Goal: Task Accomplishment & Management: Manage account settings

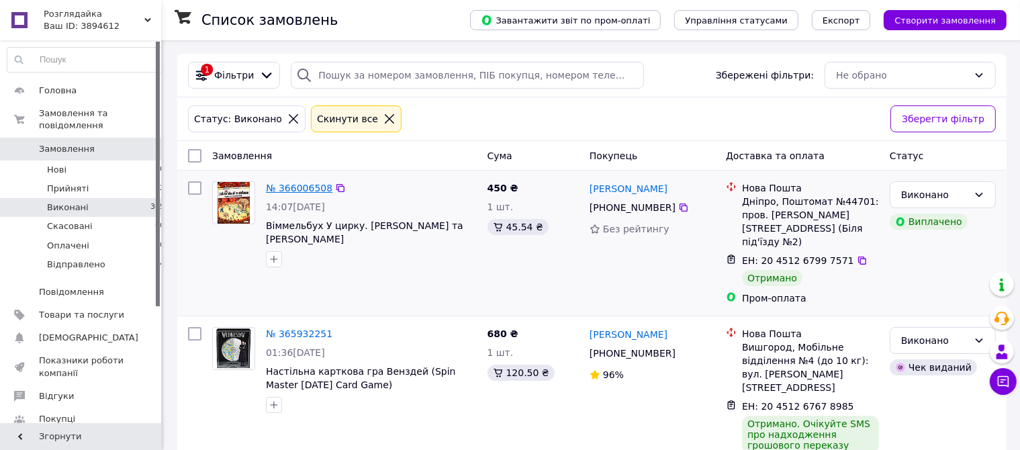
click at [297, 188] on link "№ 366006508" at bounding box center [299, 188] width 66 height 11
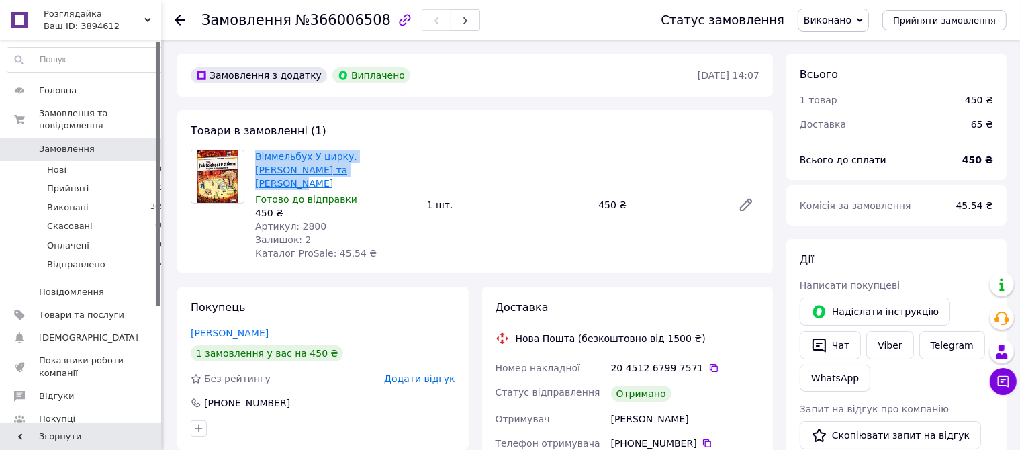
drag, startPoint x: 251, startPoint y: 158, endPoint x: 310, endPoint y: 168, distance: 59.9
click at [310, 168] on div "Віммельбух У цирку. [PERSON_NAME] та [PERSON_NAME] до відправки 450 ₴ Артикул: …" at bounding box center [336, 204] width 172 height 115
copy link "Віммельбух У цирку. [PERSON_NAME] та [PERSON_NAME]"
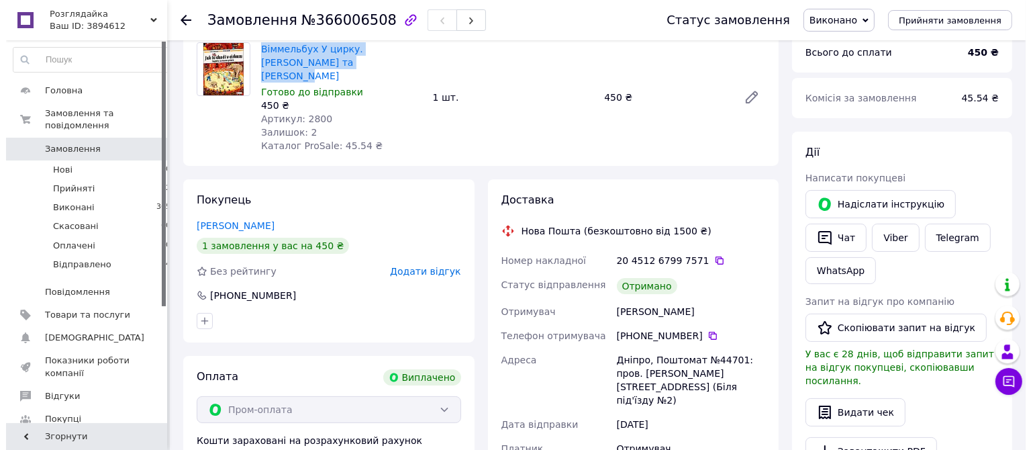
scroll to position [191, 0]
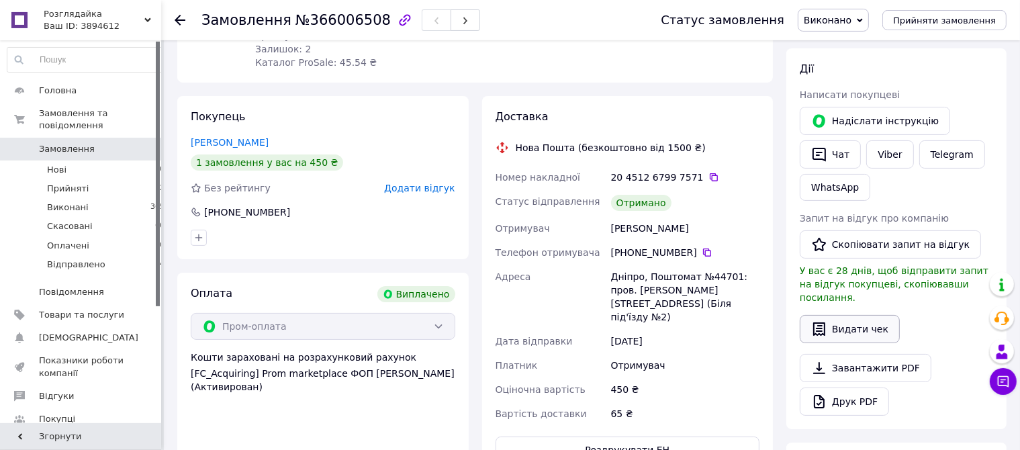
click at [858, 315] on button "Видати чек" at bounding box center [849, 329] width 100 height 28
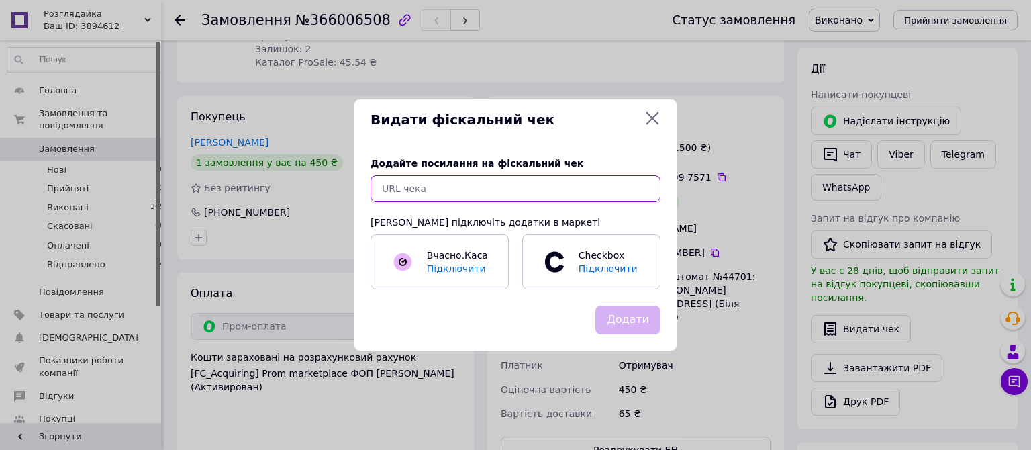
click at [575, 185] on input "text" at bounding box center [516, 188] width 290 height 27
paste input "[URL][DOMAIN_NAME]"
type input "[URL][DOMAIN_NAME]"
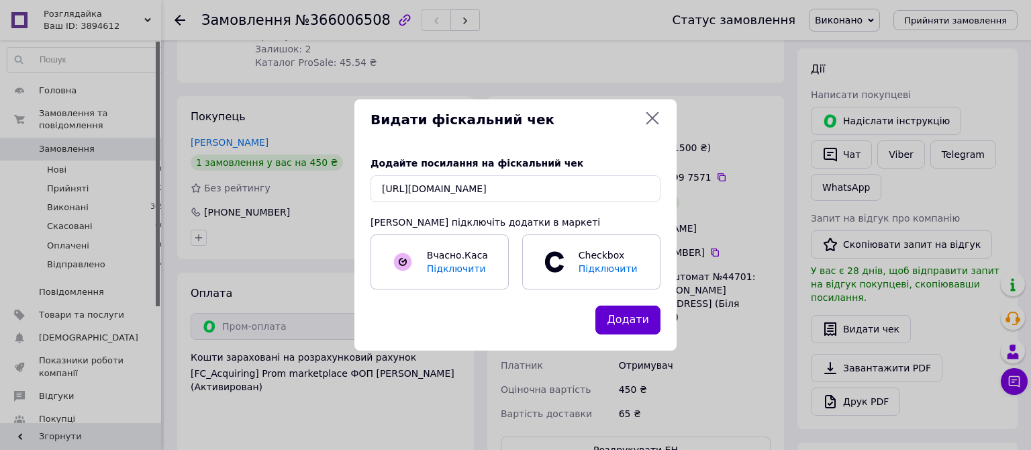
click at [632, 314] on button "Додати" at bounding box center [627, 319] width 65 height 29
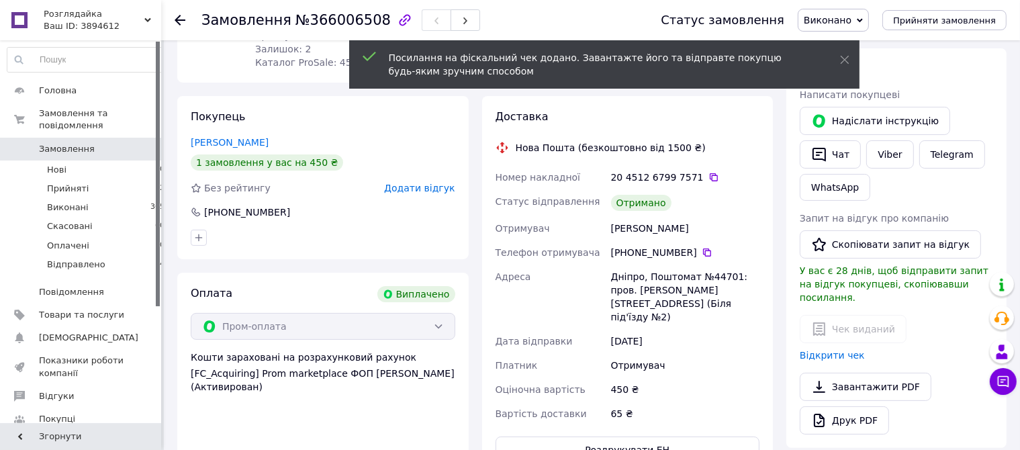
click at [444, 183] on span "Додати відгук" at bounding box center [419, 188] width 70 height 11
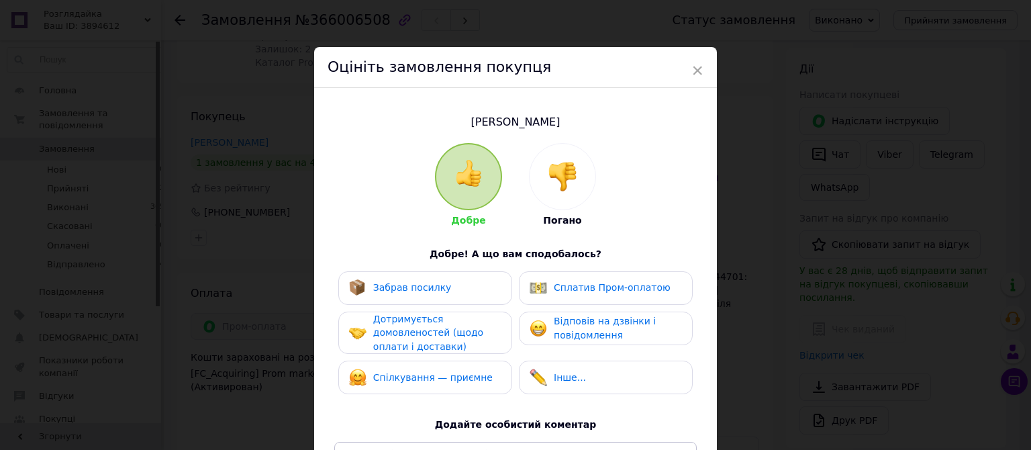
click at [452, 272] on div "Забрав посилку" at bounding box center [425, 288] width 174 height 34
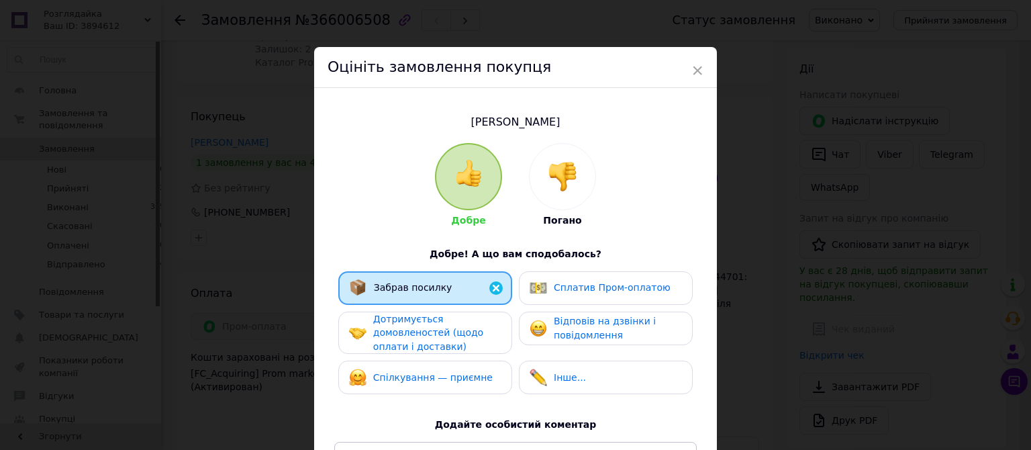
click at [450, 319] on div "Дотримується домовленостей (щодо оплати і доставки)" at bounding box center [437, 333] width 128 height 42
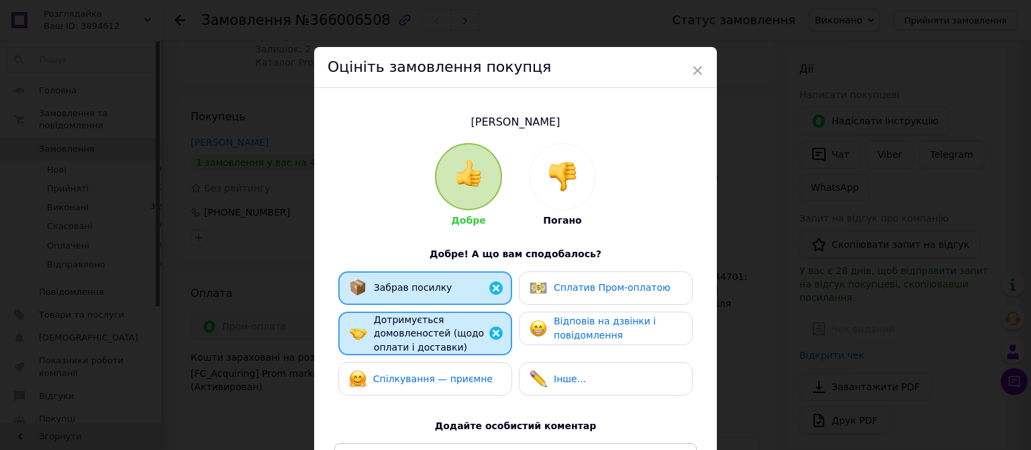
click at [467, 381] on span "Спілкування — приємне" at bounding box center [432, 378] width 119 height 11
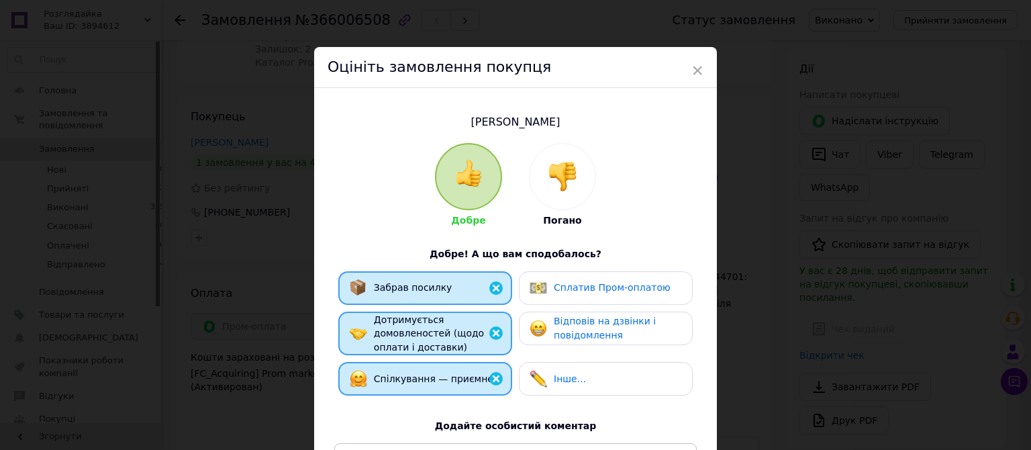
click at [613, 285] on span "Сплатив Пром-оплатою" at bounding box center [612, 287] width 117 height 11
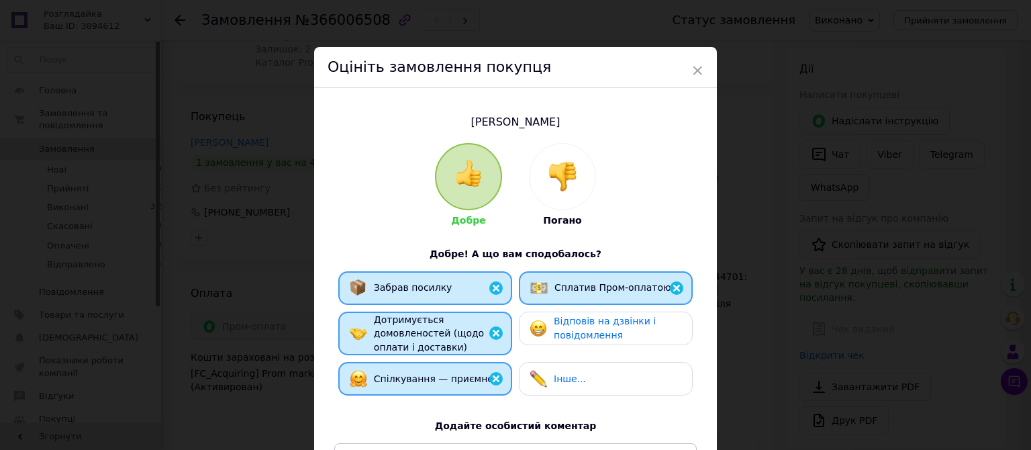
click at [611, 323] on span "Відповів на дзвінки і повідомлення" at bounding box center [605, 327] width 102 height 25
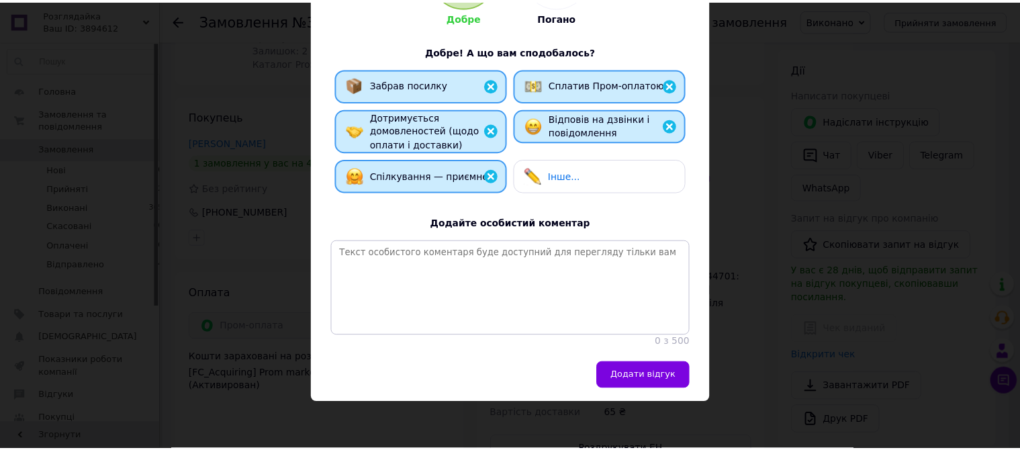
scroll to position [214, 0]
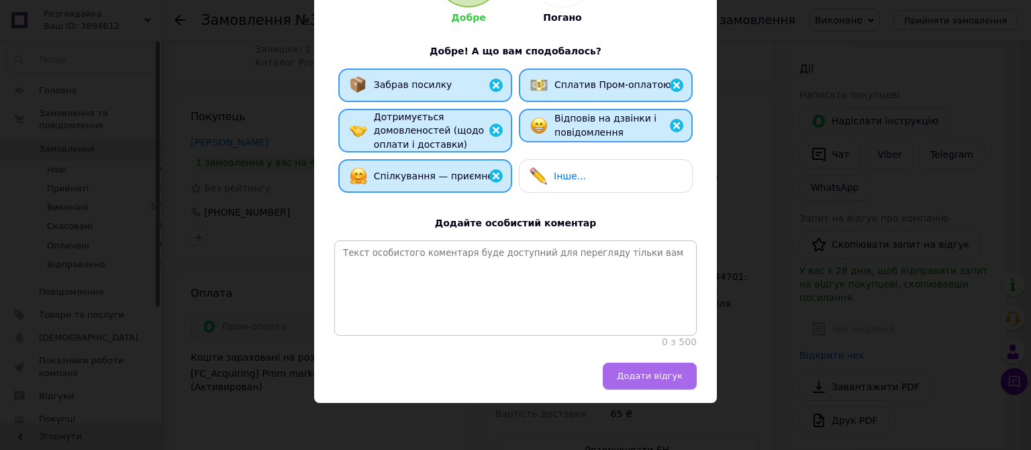
click at [643, 381] on span "Додати відгук" at bounding box center [650, 376] width 66 height 10
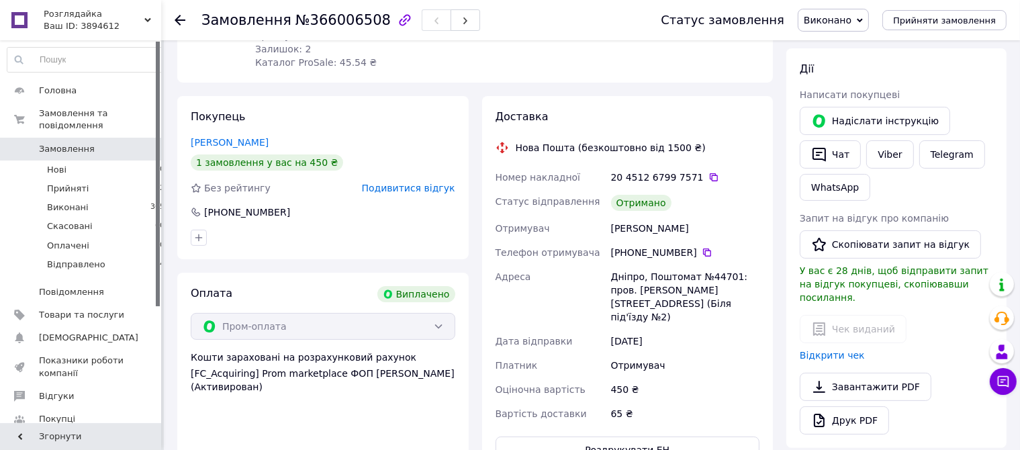
scroll to position [0, 0]
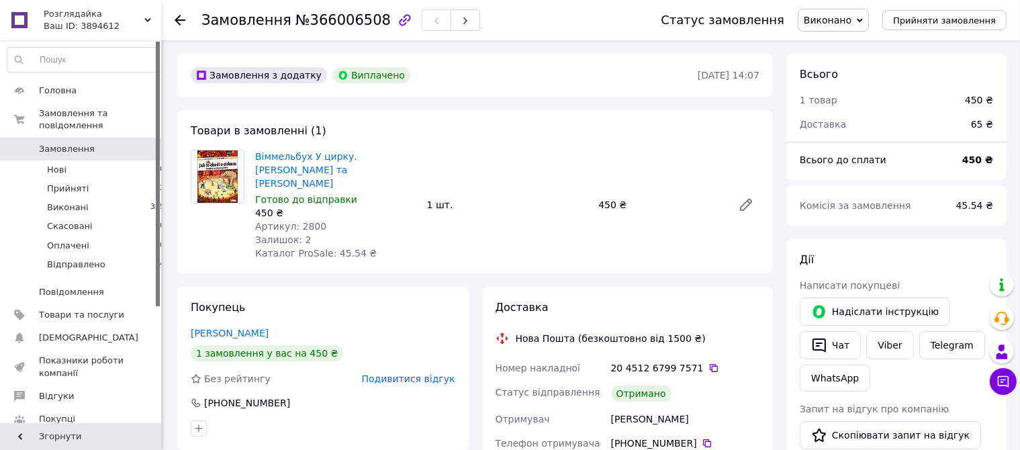
click at [339, 18] on span "№366006508" at bounding box center [342, 20] width 95 height 16
copy span "366006508"
click at [93, 198] on li "Виконані 365" at bounding box center [86, 207] width 173 height 19
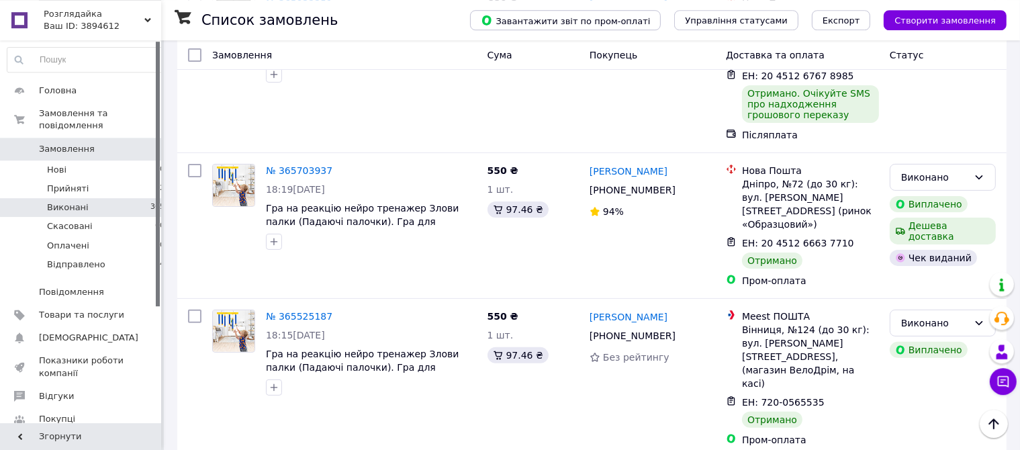
scroll to position [352, 0]
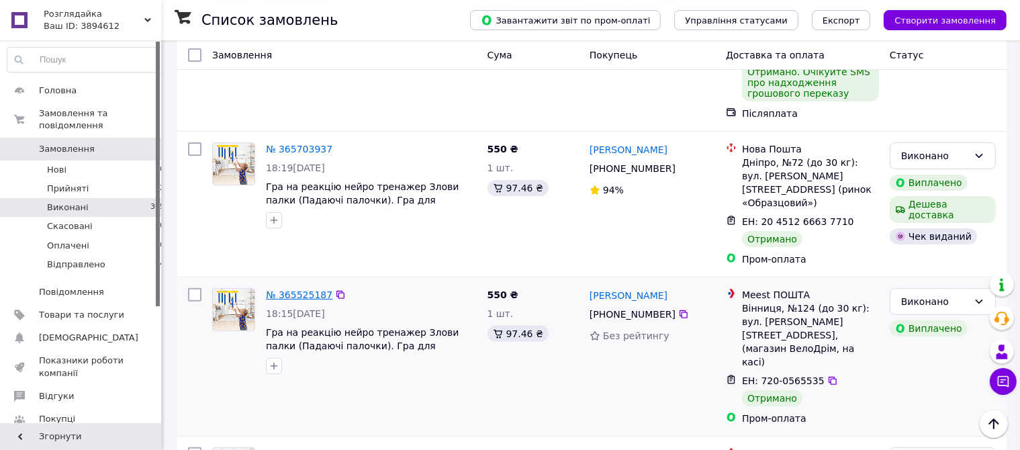
click at [299, 289] on link "№ 365525187" at bounding box center [299, 294] width 66 height 11
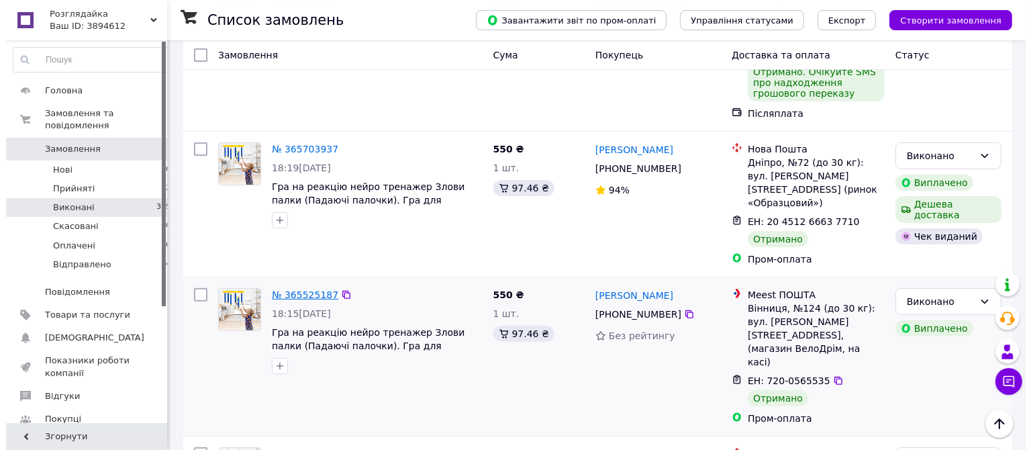
scroll to position [164, 0]
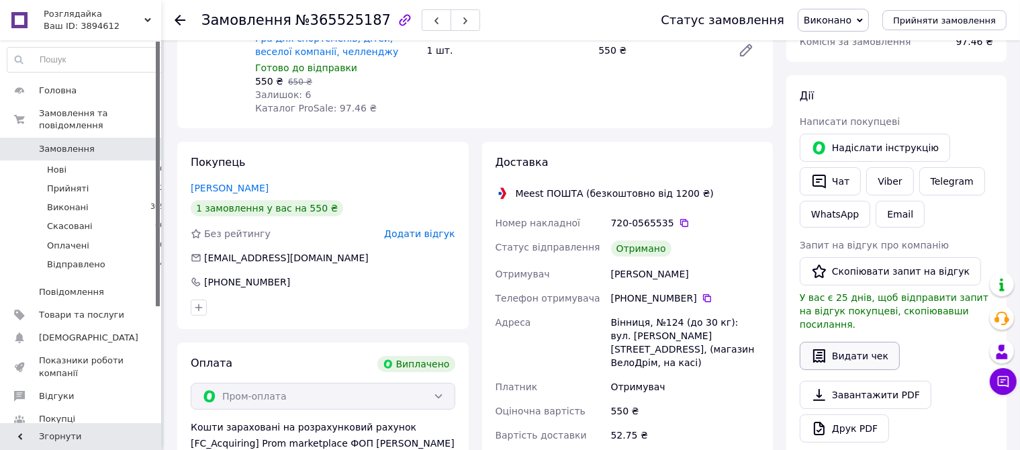
click at [854, 342] on button "Видати чек" at bounding box center [849, 356] width 100 height 28
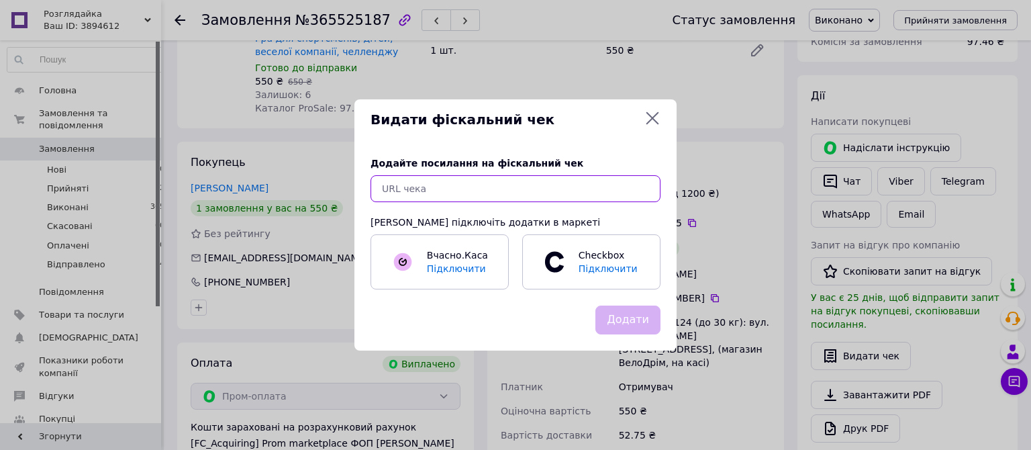
click at [549, 191] on input "text" at bounding box center [516, 188] width 290 height 27
paste input "[URL][DOMAIN_NAME]"
type input "[URL][DOMAIN_NAME]"
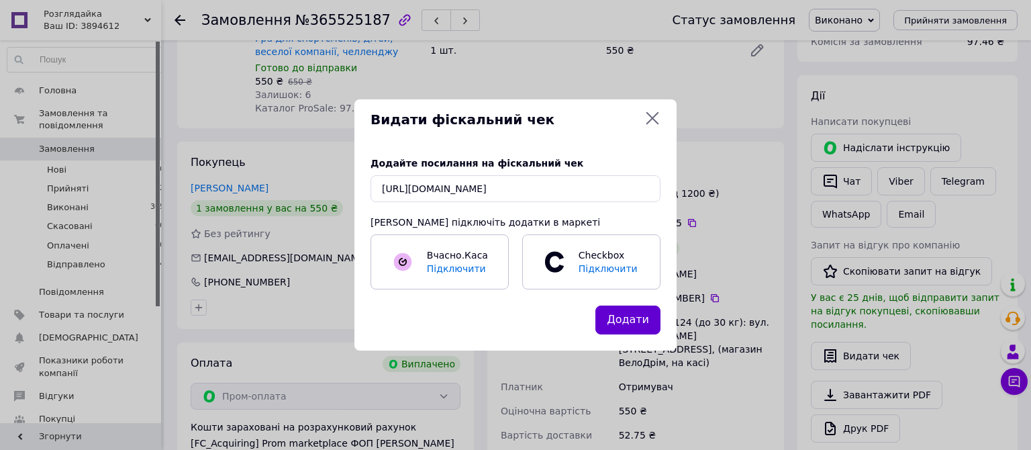
click at [627, 326] on button "Додати" at bounding box center [627, 319] width 65 height 29
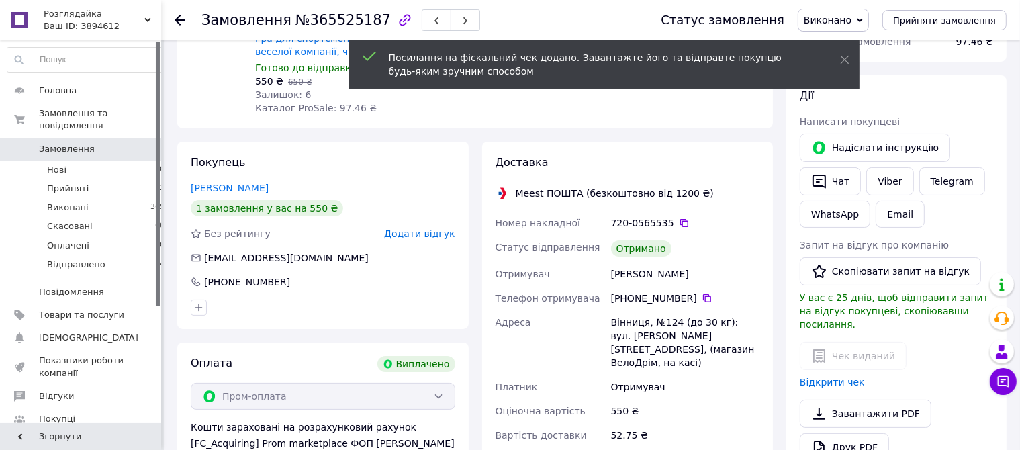
click at [432, 238] on span "Додати відгук" at bounding box center [419, 233] width 70 height 11
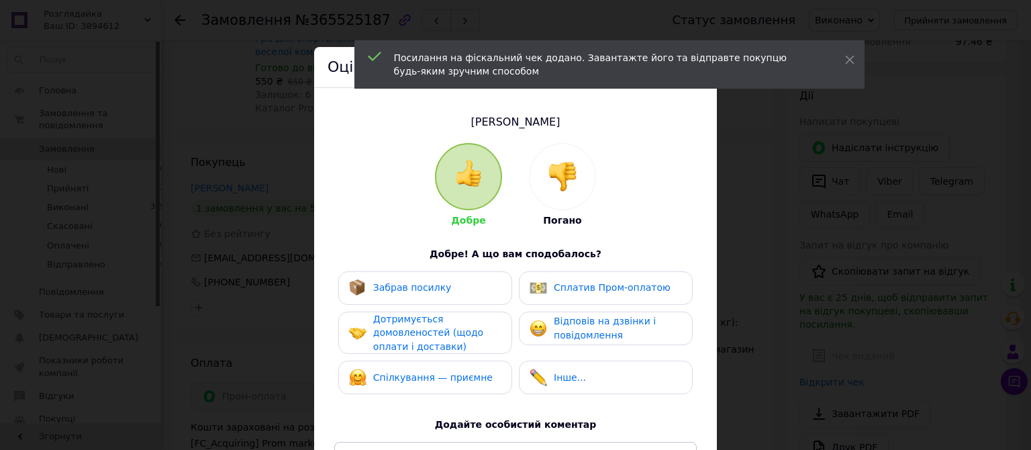
click at [427, 285] on span "Забрав посилку" at bounding box center [412, 287] width 79 height 11
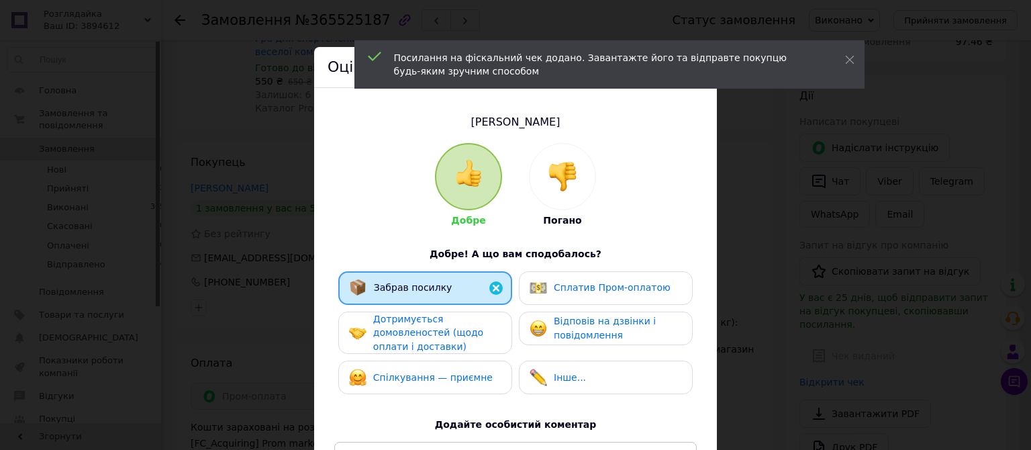
click at [431, 324] on div "Дотримується домовленостей (щодо оплати і доставки)" at bounding box center [437, 333] width 128 height 42
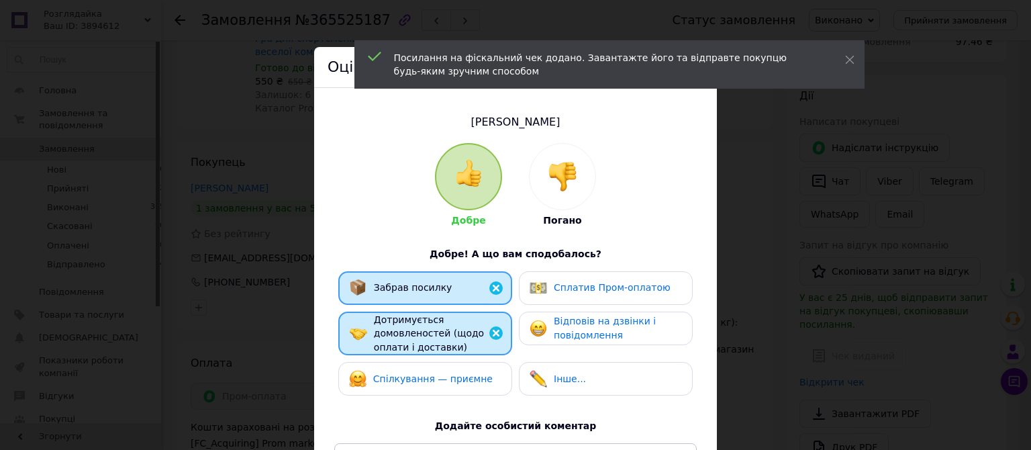
click at [432, 374] on span "Спілкування — приємне" at bounding box center [432, 378] width 119 height 11
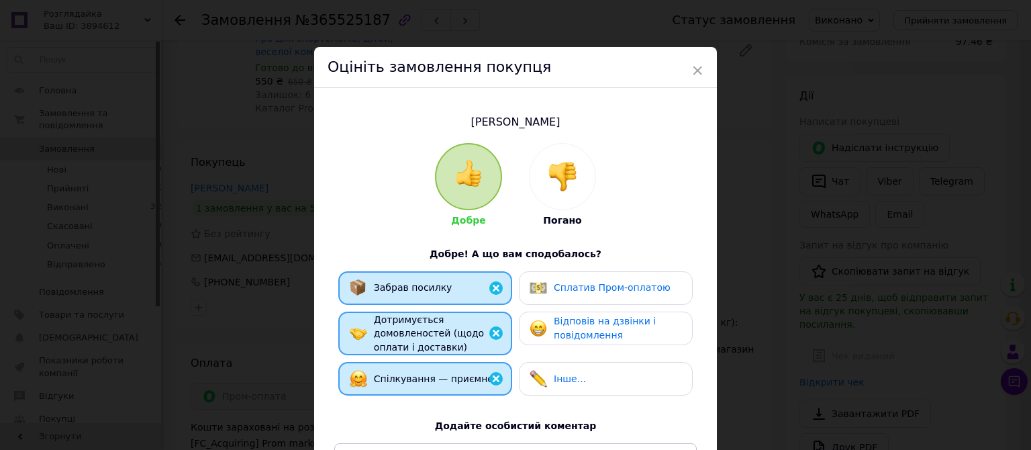
click at [567, 328] on span "Відповів на дзвінки і повідомлення" at bounding box center [605, 327] width 102 height 25
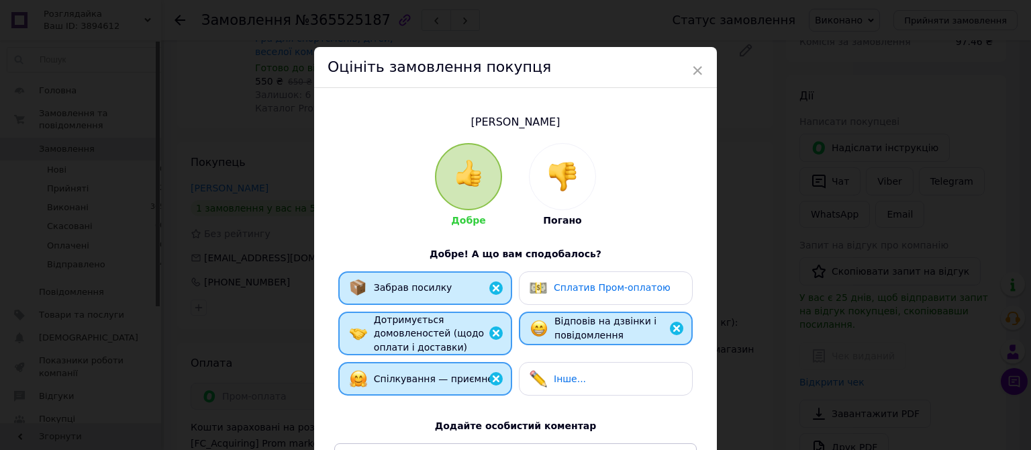
click at [579, 289] on span "Сплатив Пром-оплатою" at bounding box center [612, 287] width 117 height 11
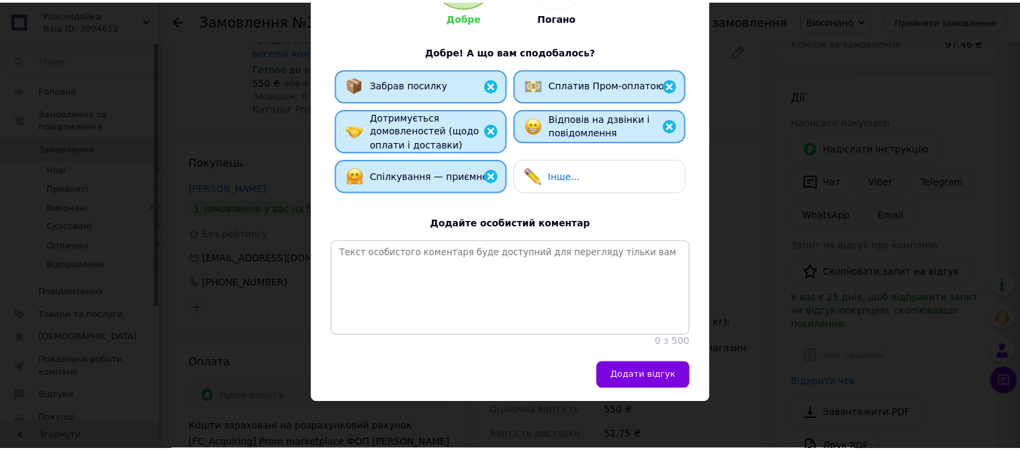
scroll to position [234, 0]
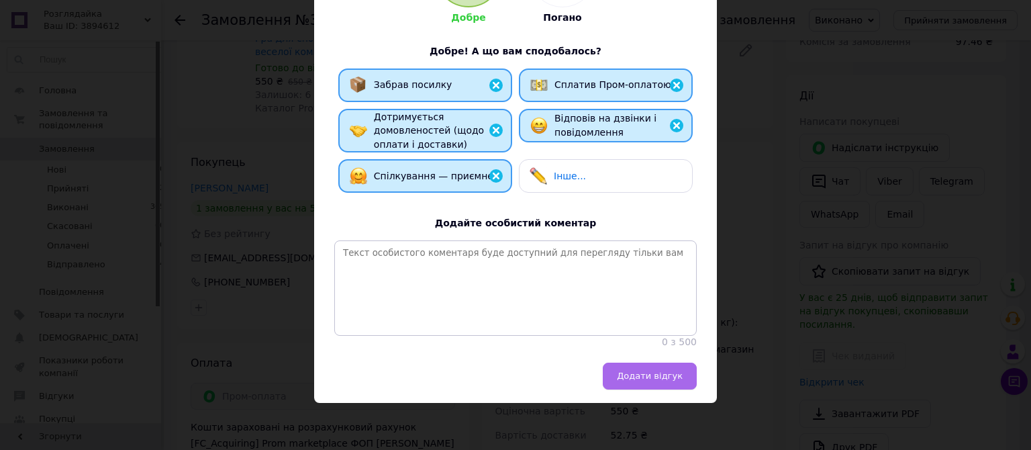
click at [642, 376] on span "Додати відгук" at bounding box center [650, 376] width 66 height 10
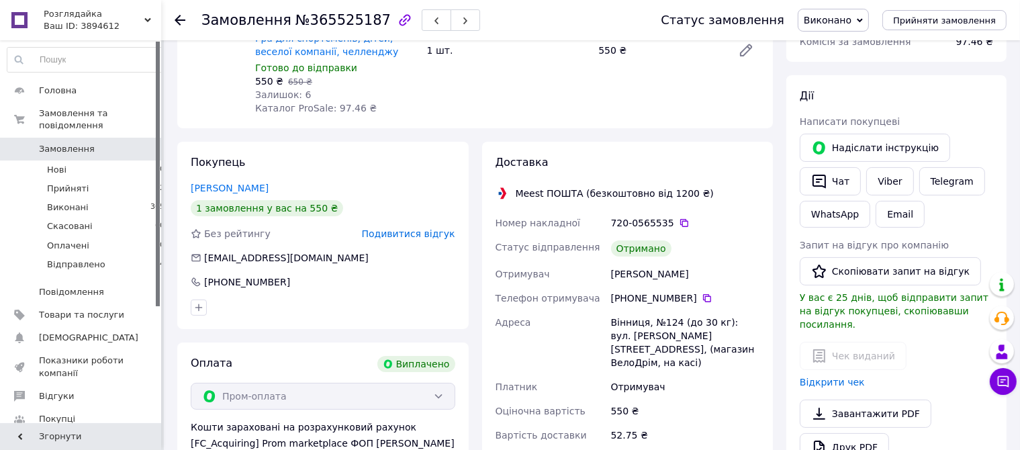
click at [332, 18] on span "№365525187" at bounding box center [342, 20] width 95 height 16
copy span "365525187"
click at [85, 198] on li "Виконані 365" at bounding box center [86, 207] width 173 height 19
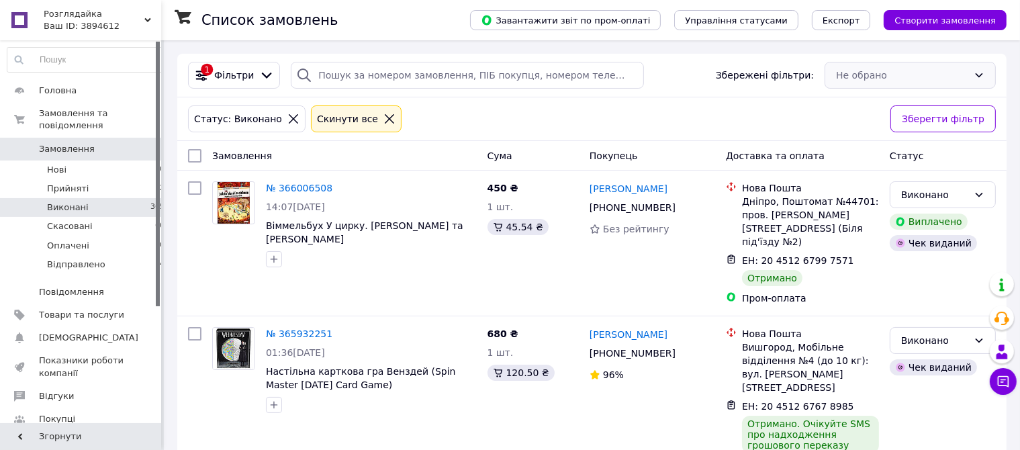
click at [899, 73] on div "Не обрано" at bounding box center [909, 75] width 171 height 27
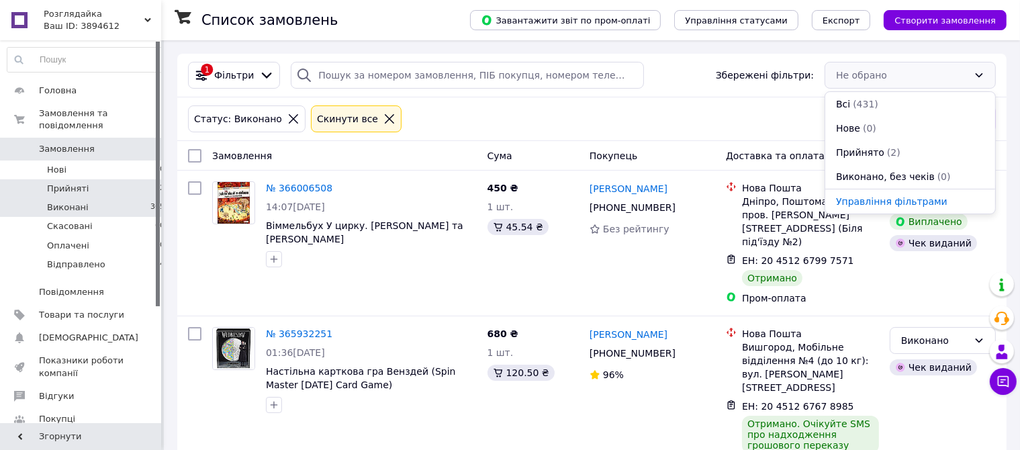
click at [91, 179] on li "Прийняті 2" at bounding box center [86, 188] width 173 height 19
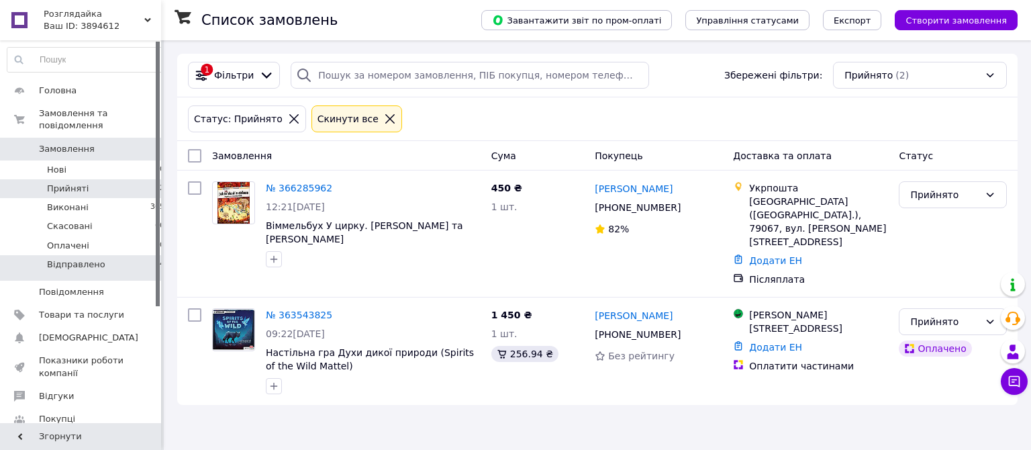
click at [93, 258] on span "Відправлено" at bounding box center [76, 264] width 58 height 12
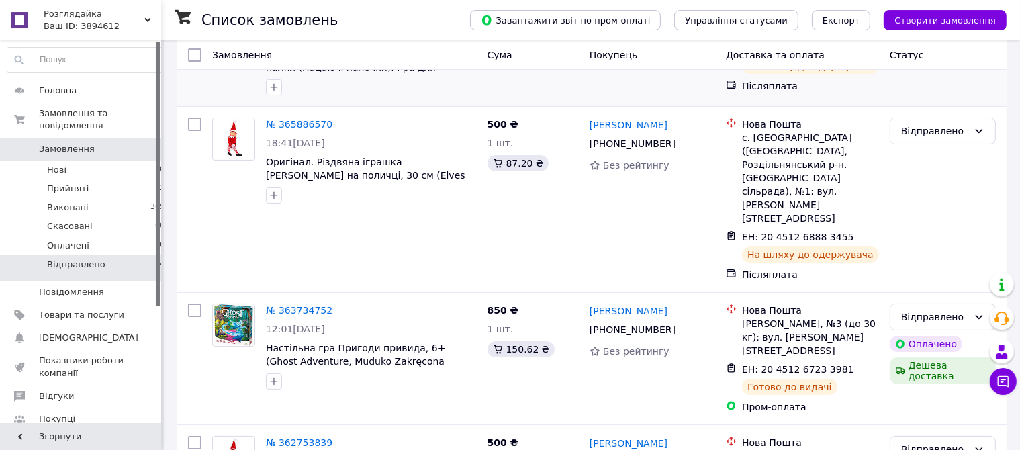
scroll to position [277, 0]
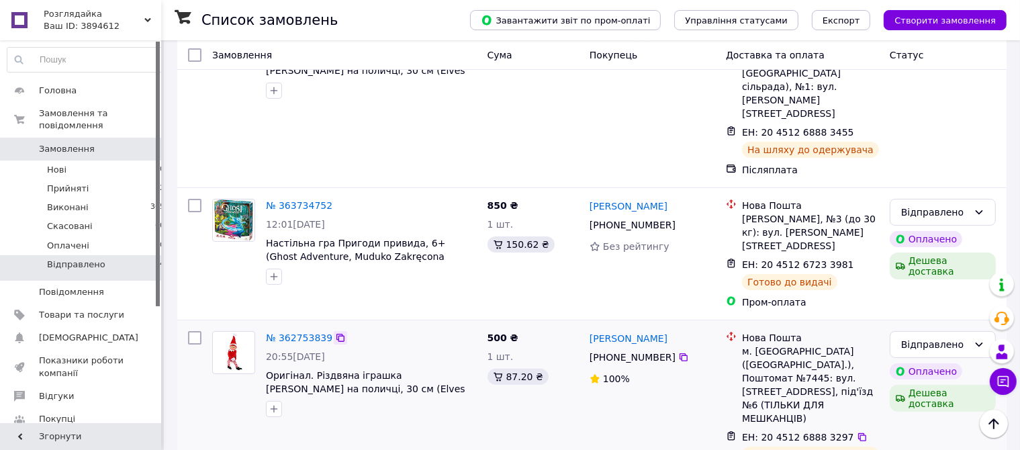
click at [335, 332] on icon at bounding box center [340, 337] width 11 height 11
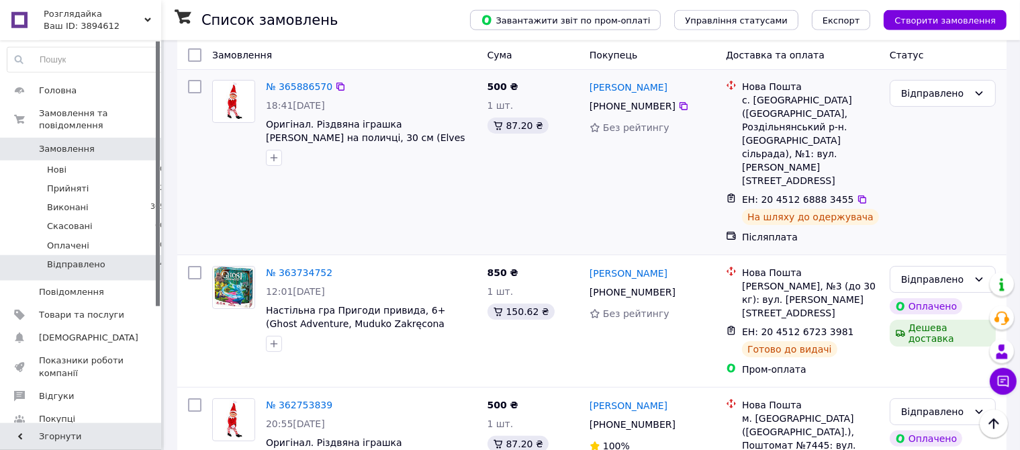
scroll to position [207, 0]
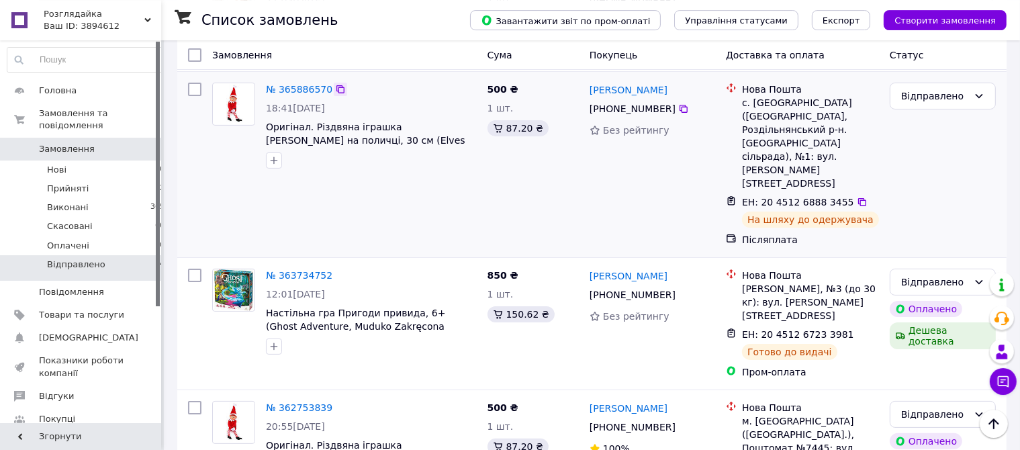
click at [335, 95] on icon at bounding box center [340, 89] width 11 height 11
click at [336, 271] on icon at bounding box center [340, 275] width 8 height 8
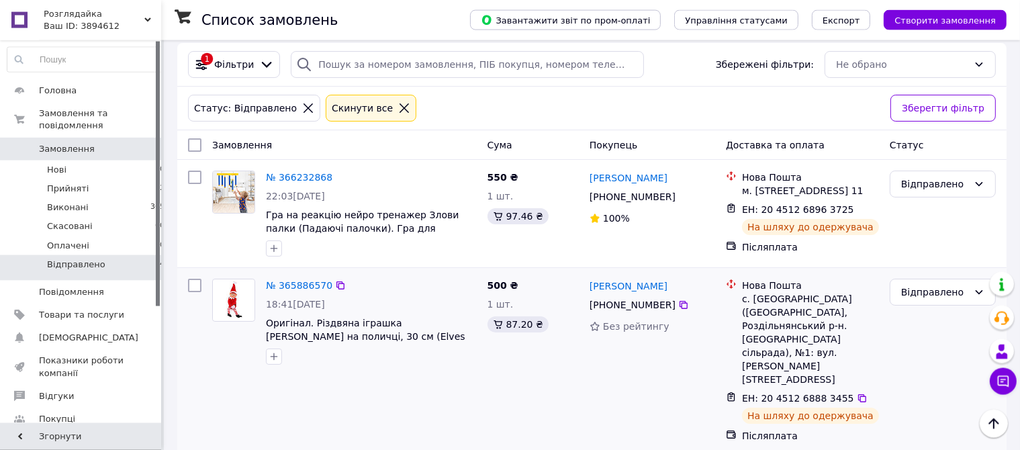
scroll to position [6, 0]
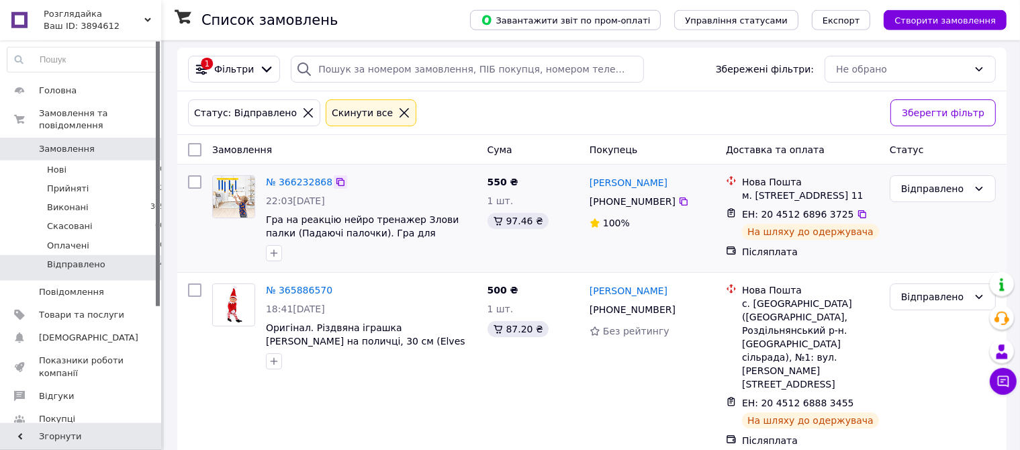
click at [336, 180] on icon at bounding box center [340, 182] width 8 height 8
click at [82, 143] on span "Замовлення" at bounding box center [67, 149] width 56 height 12
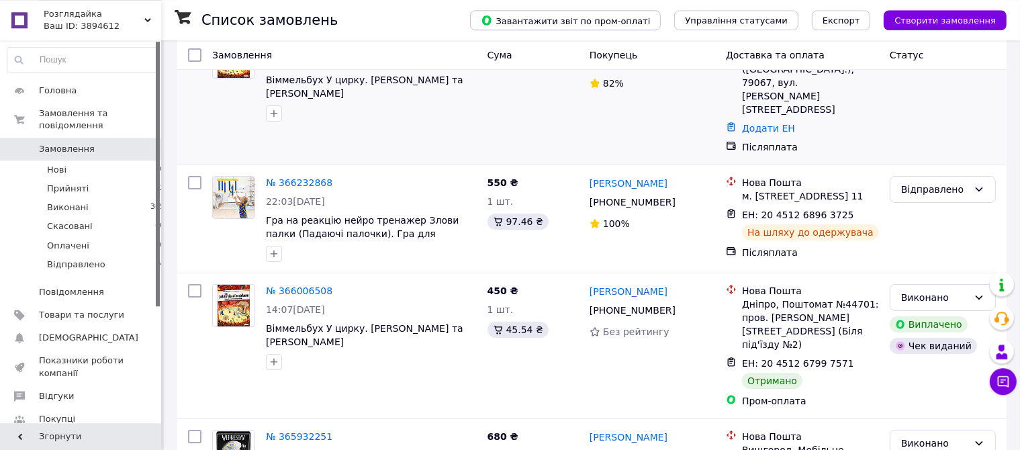
scroll to position [109, 0]
